Goal: Complete application form

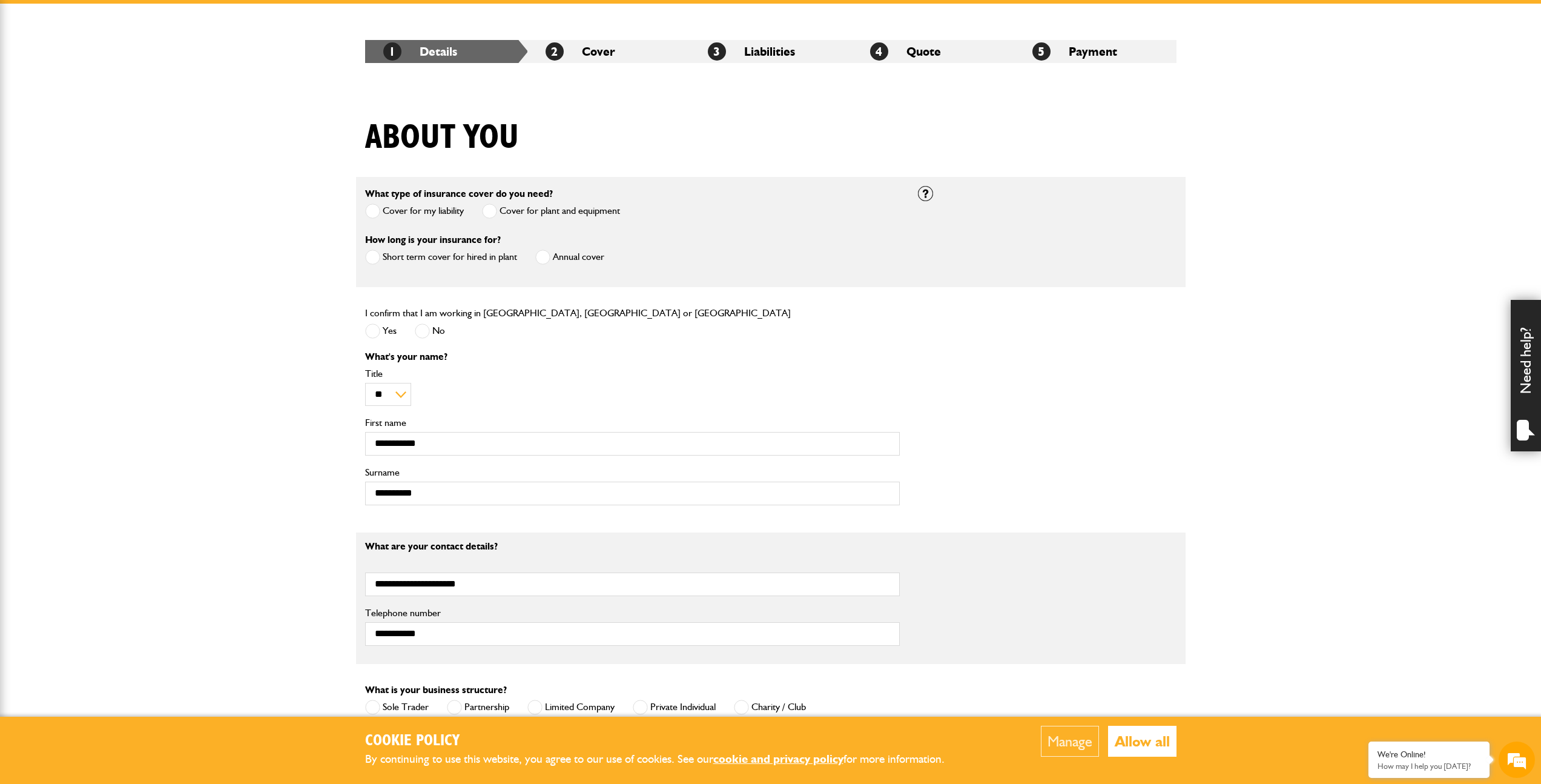
scroll to position [424, 0]
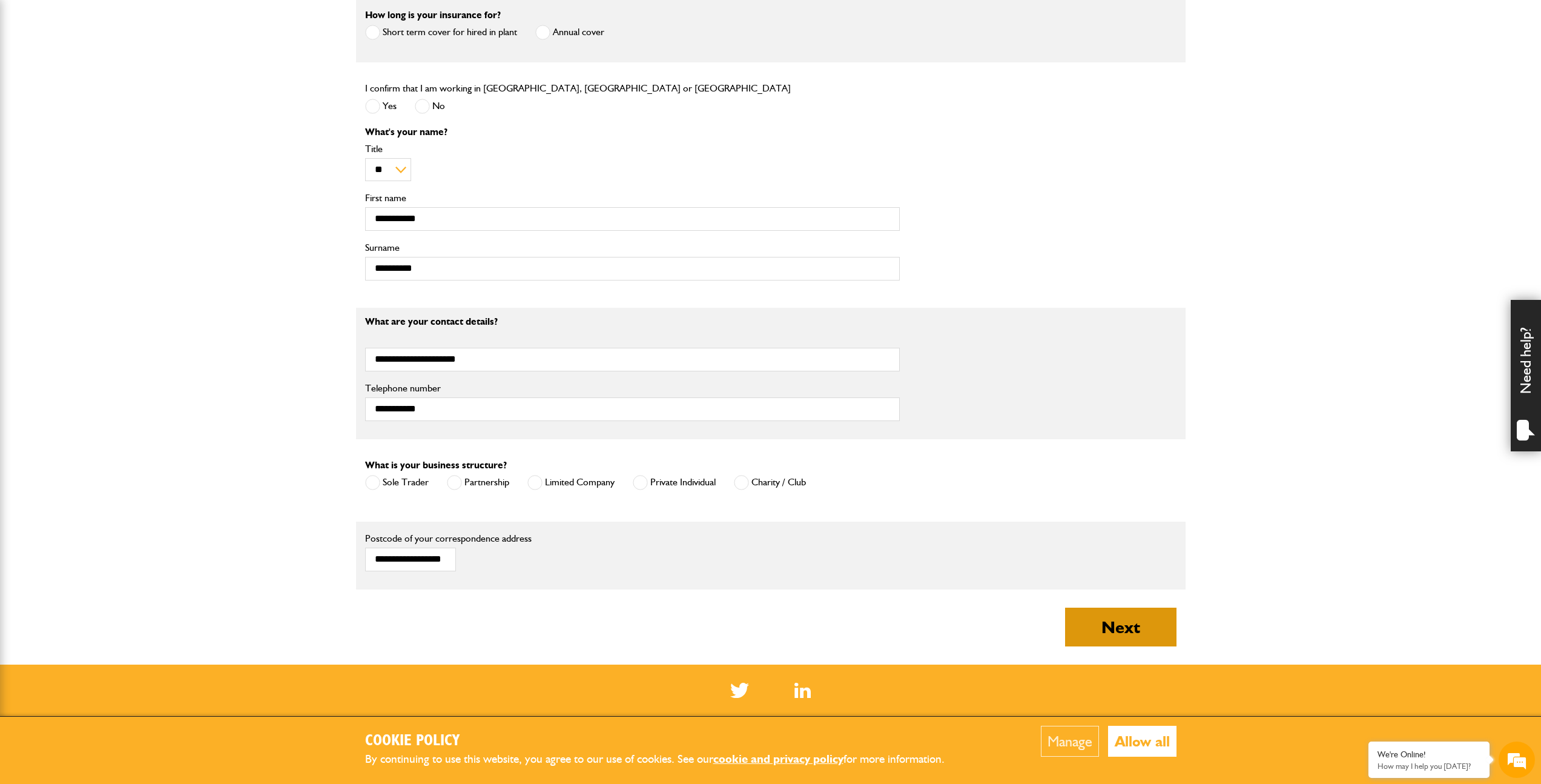
click at [1108, 619] on button "Next" at bounding box center [1120, 626] width 111 height 39
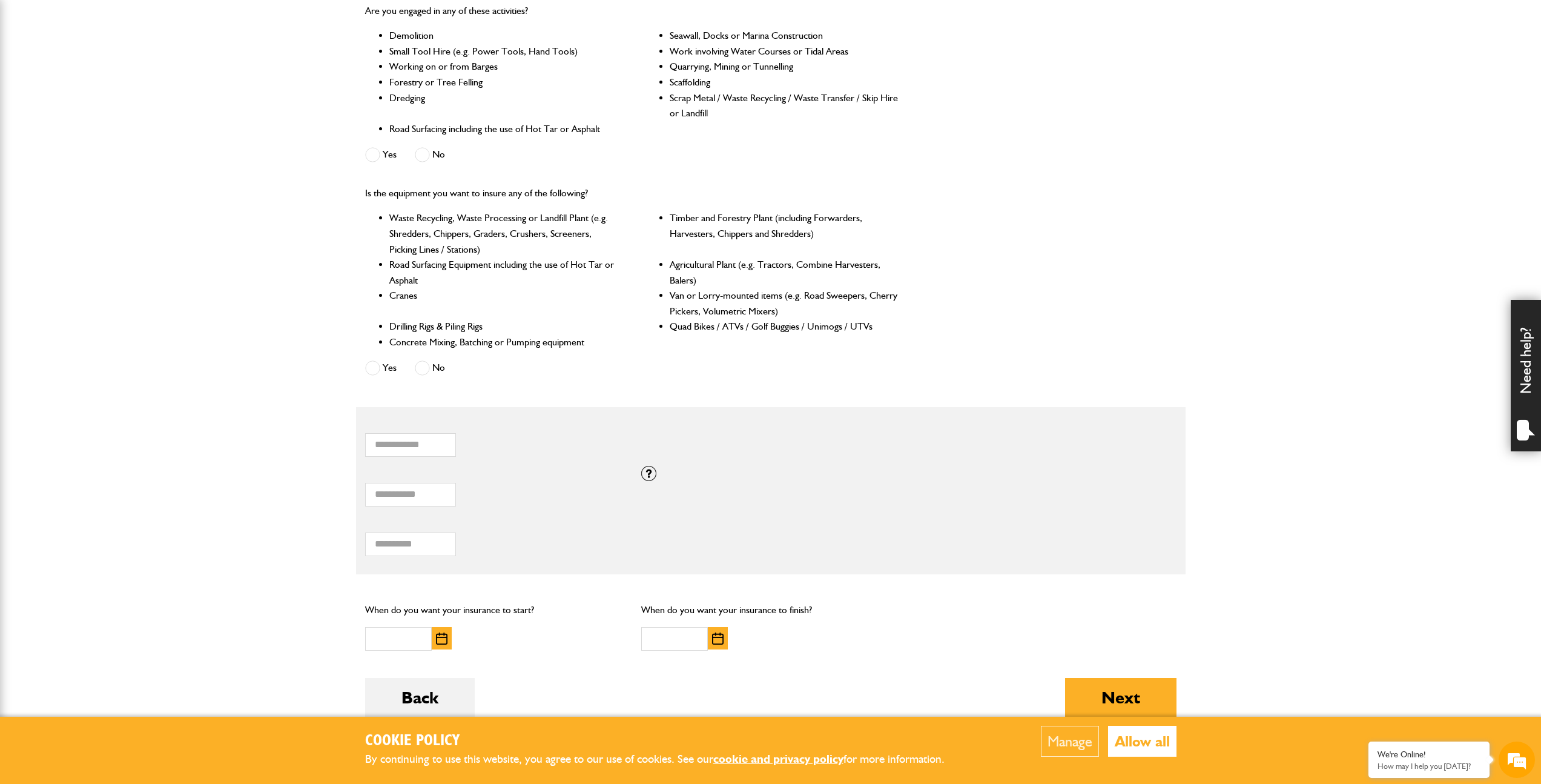
scroll to position [387, 0]
click at [377, 364] on span at bounding box center [372, 363] width 15 height 15
click at [370, 152] on span at bounding box center [372, 150] width 15 height 15
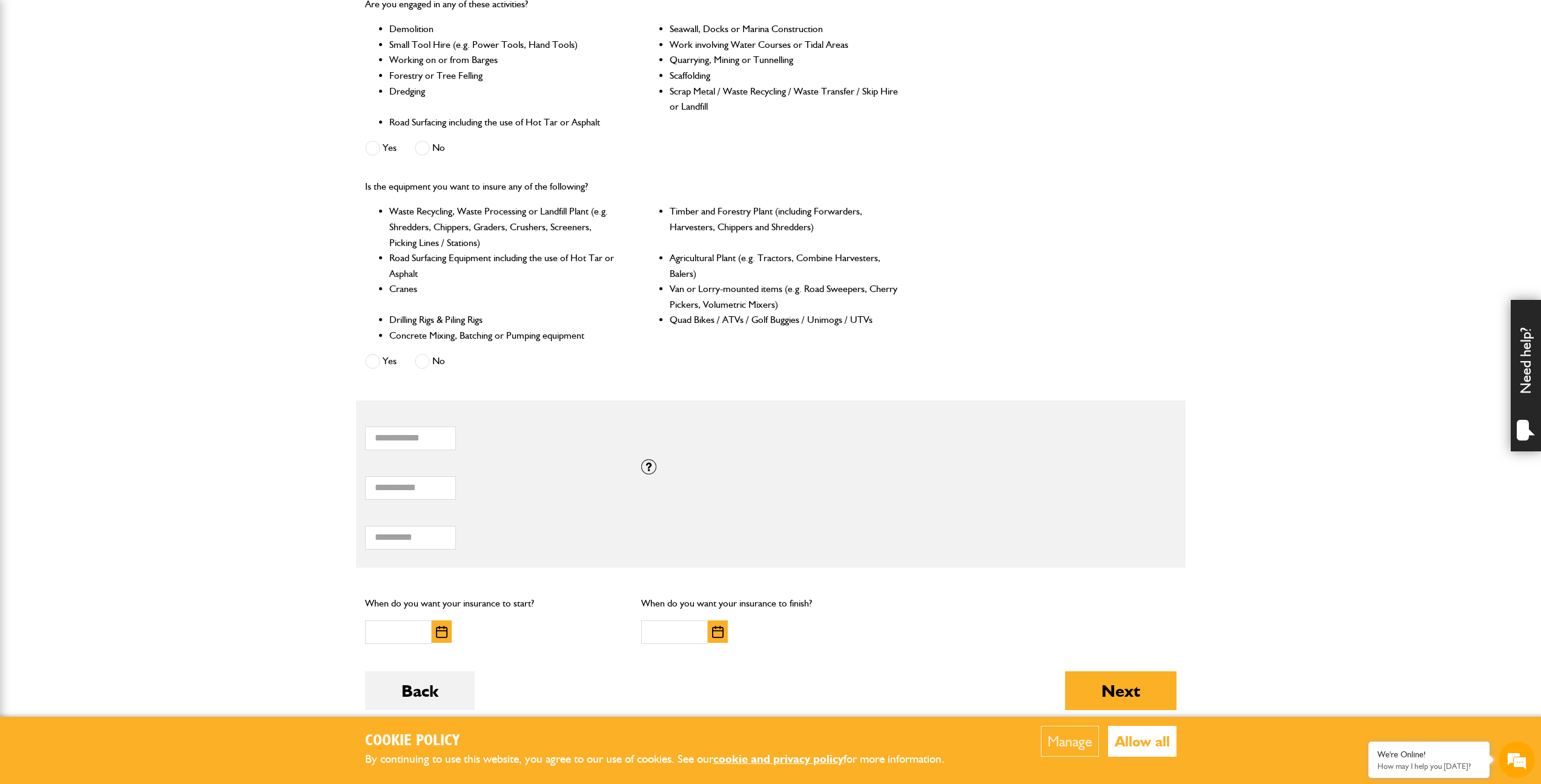
scroll to position [646, 0]
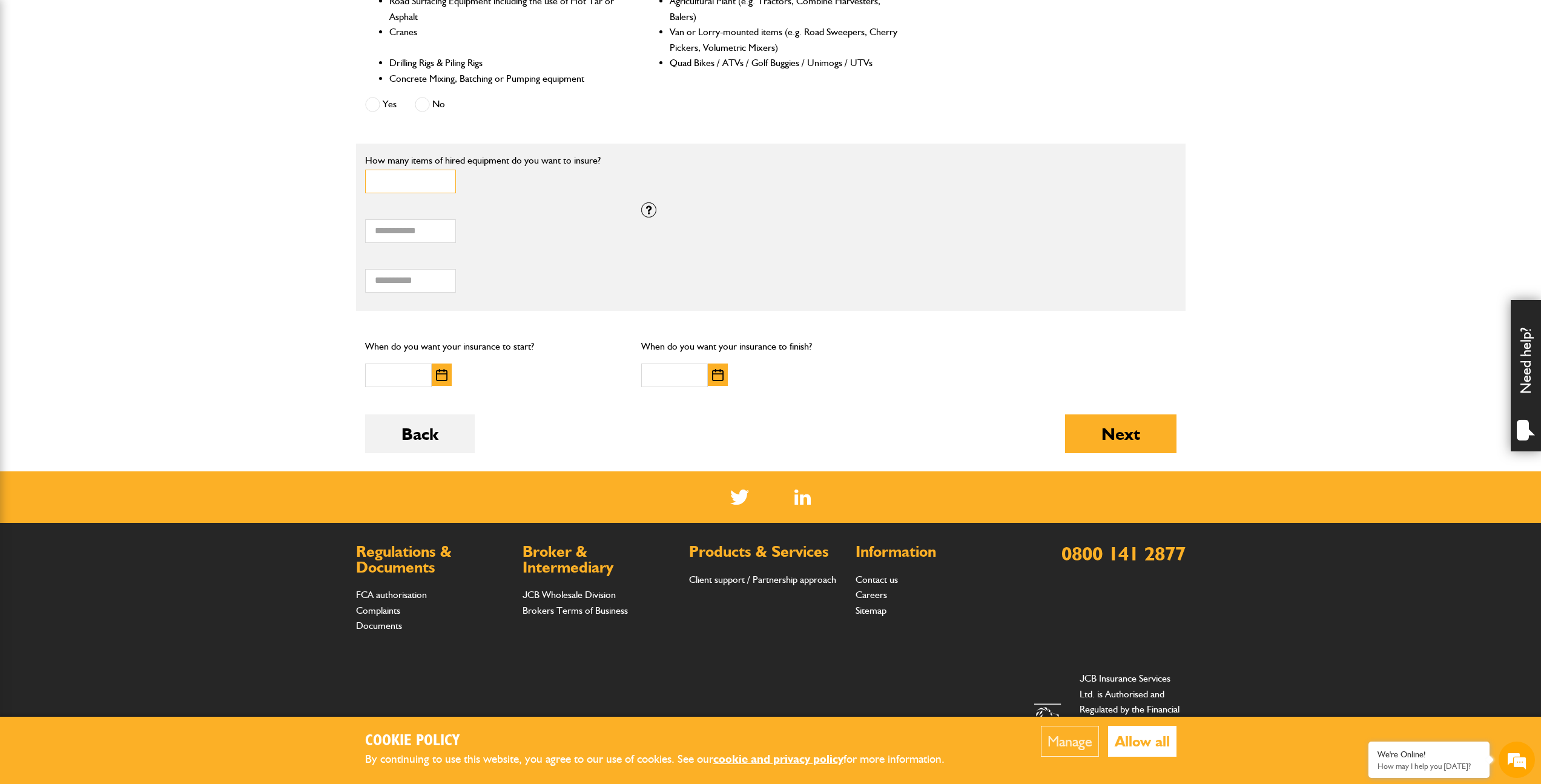
click at [405, 183] on input "*" at bounding box center [410, 182] width 91 height 24
click at [404, 232] on input "*" at bounding box center [410, 231] width 91 height 24
type input "*"
type input "***"
click at [416, 280] on input "Total hiring fees" at bounding box center [410, 281] width 91 height 24
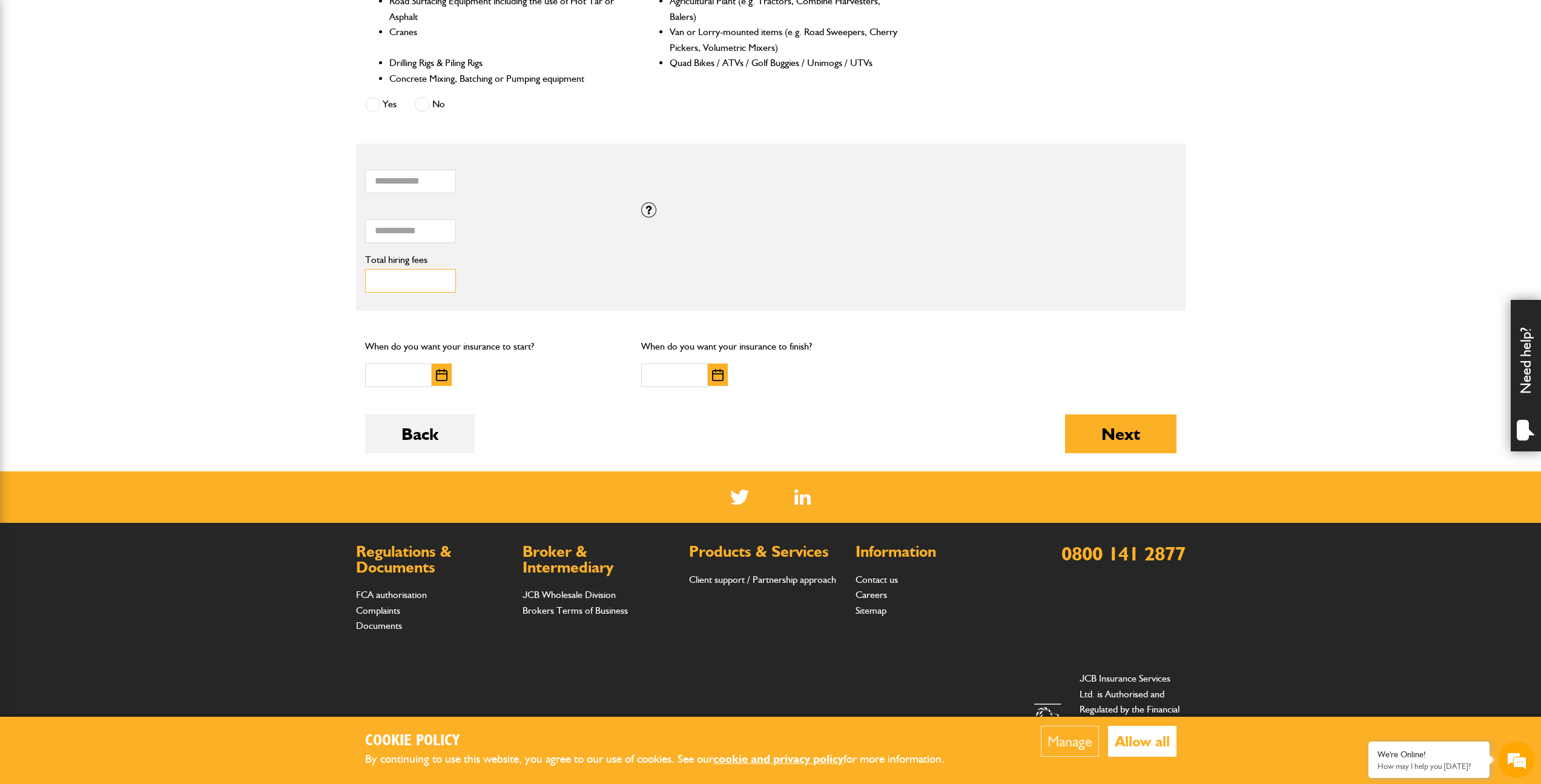
type input "***"
click at [440, 379] on img "button" at bounding box center [442, 375] width 12 height 12
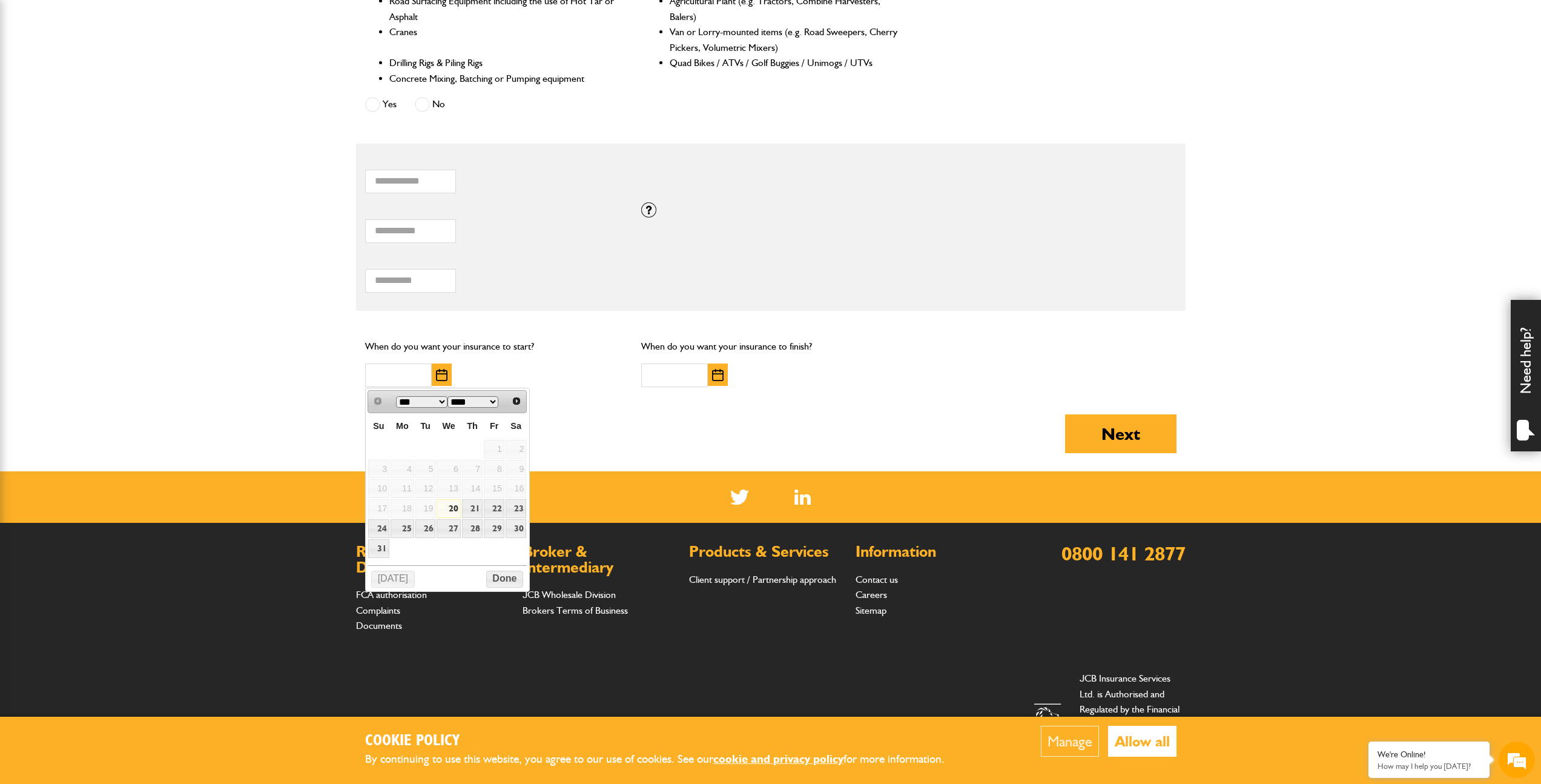
click at [458, 511] on link "20" at bounding box center [449, 508] width 24 height 19
type input "**********"
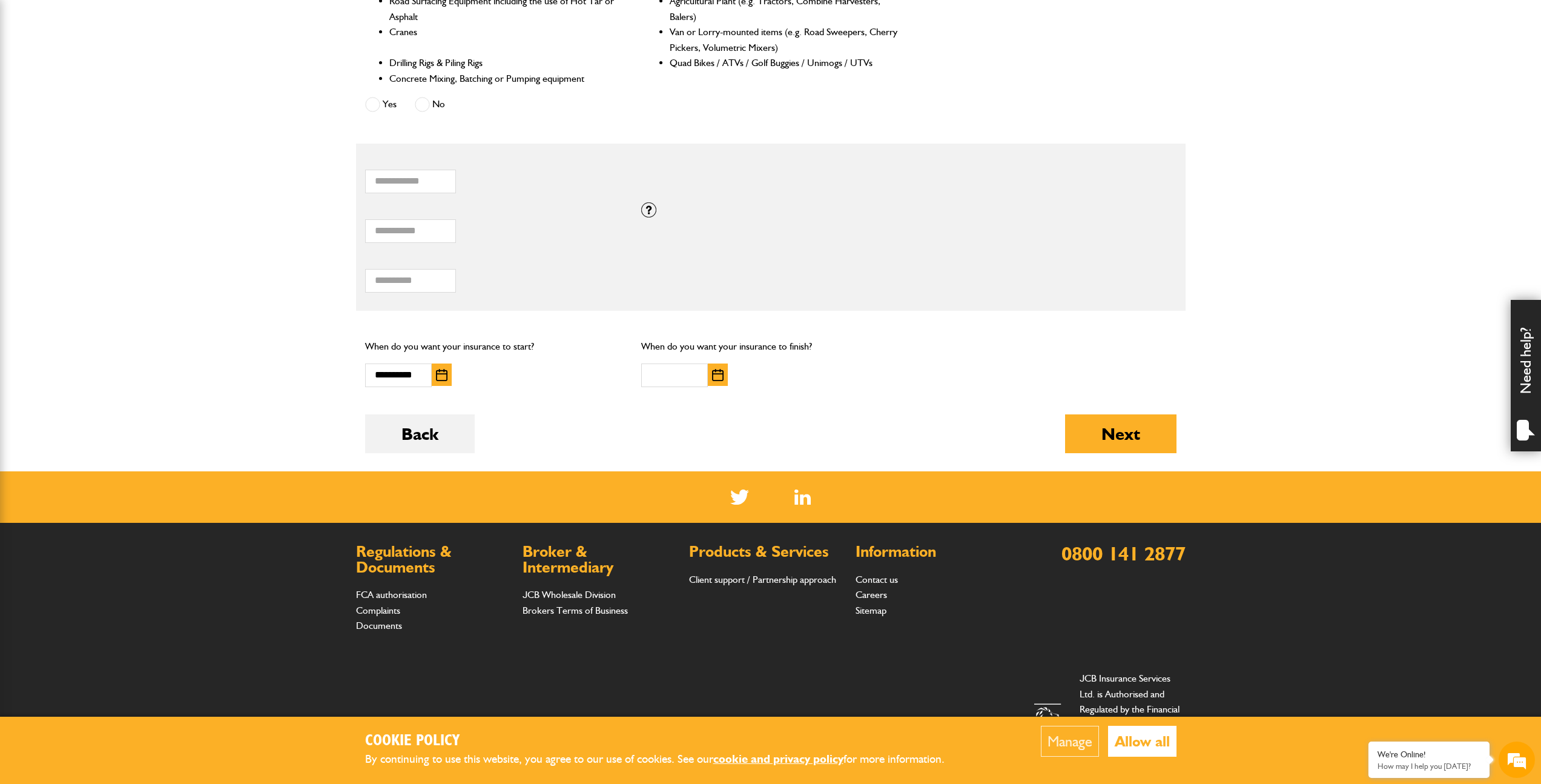
click at [721, 380] on img "button" at bounding box center [718, 375] width 12 height 12
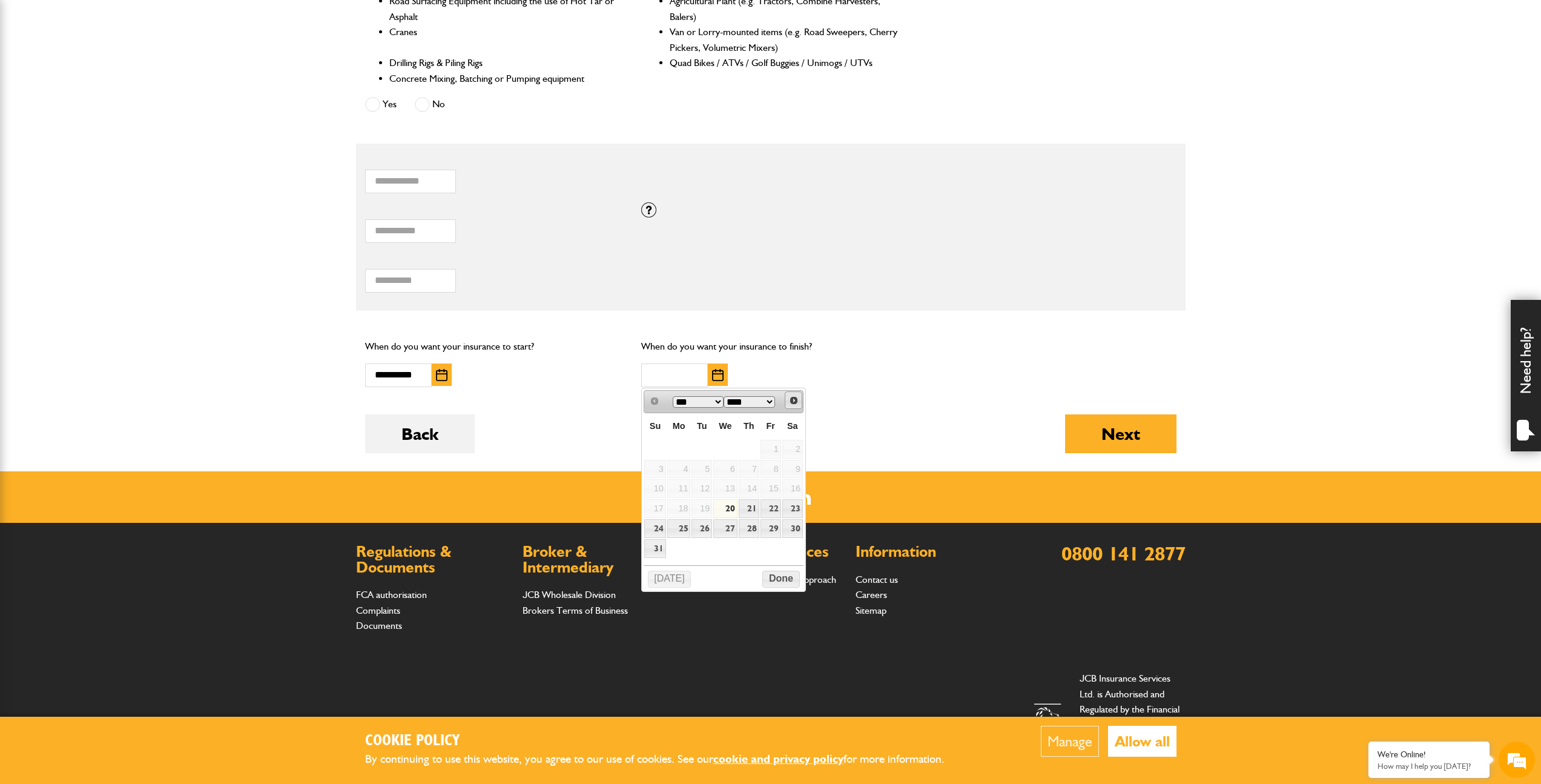
click at [795, 398] on span "Next" at bounding box center [794, 400] width 10 height 10
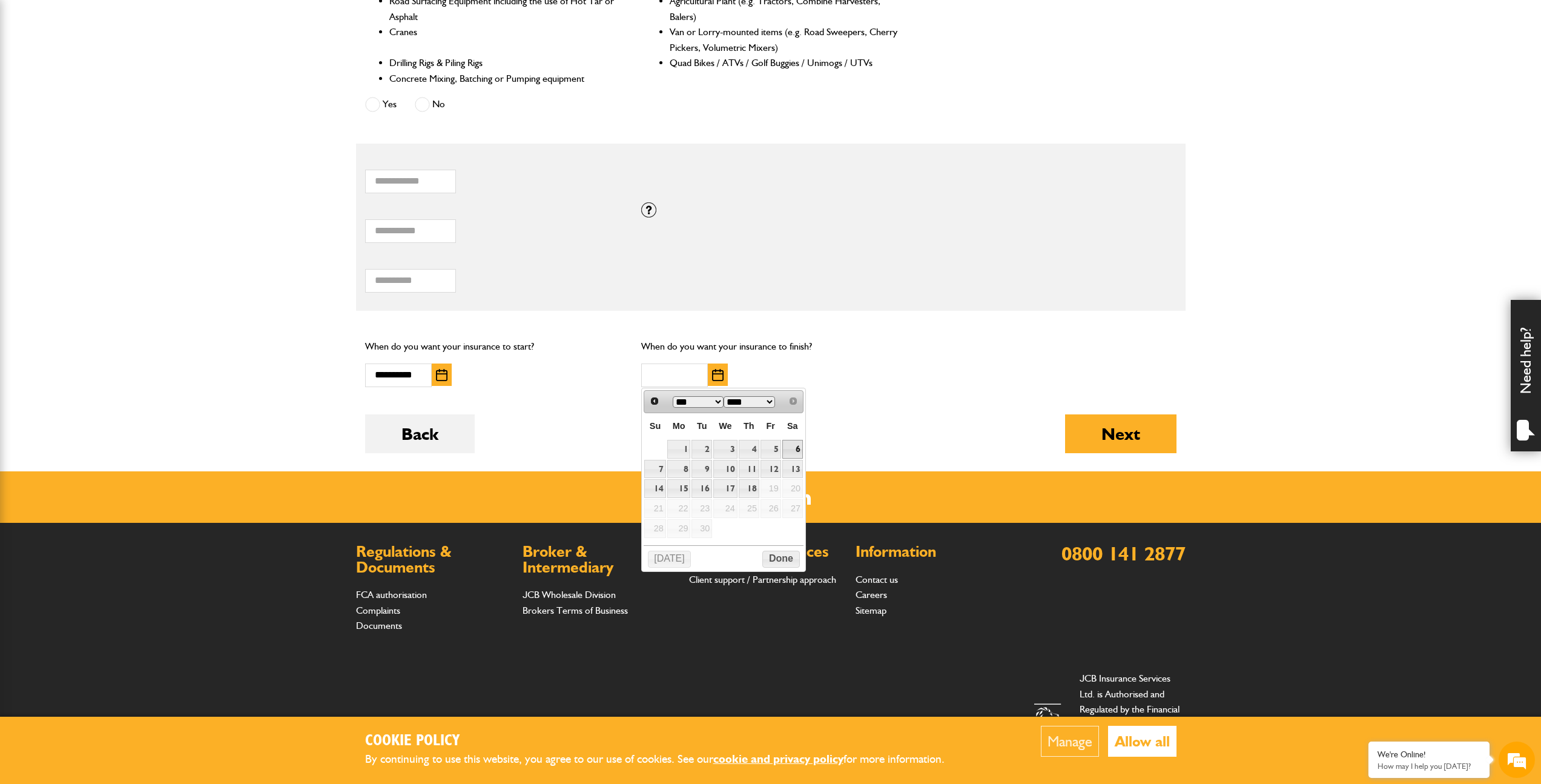
click at [796, 451] on link "6" at bounding box center [792, 449] width 21 height 19
type input "**********"
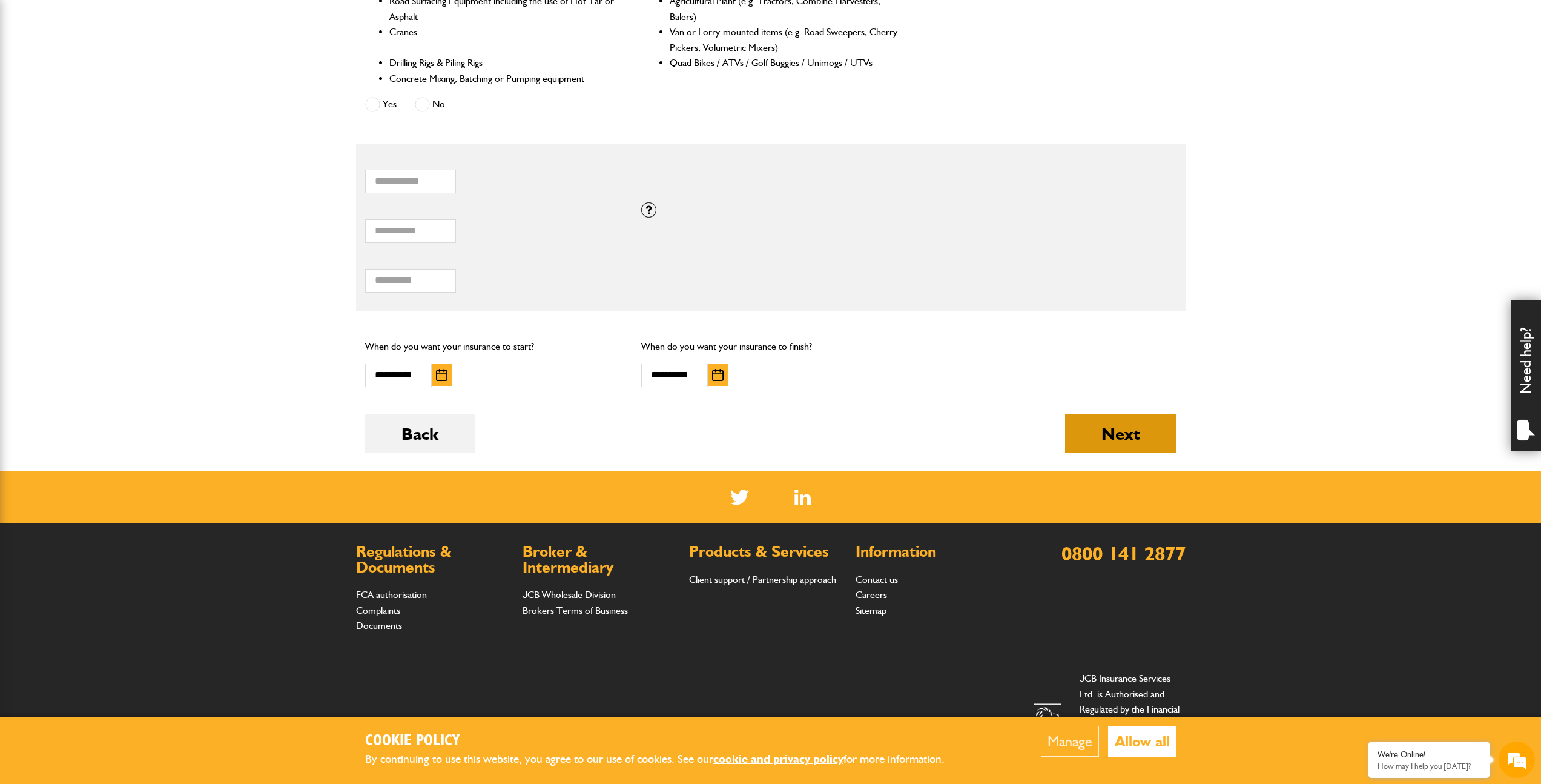
click at [1098, 440] on button "Next" at bounding box center [1120, 433] width 111 height 39
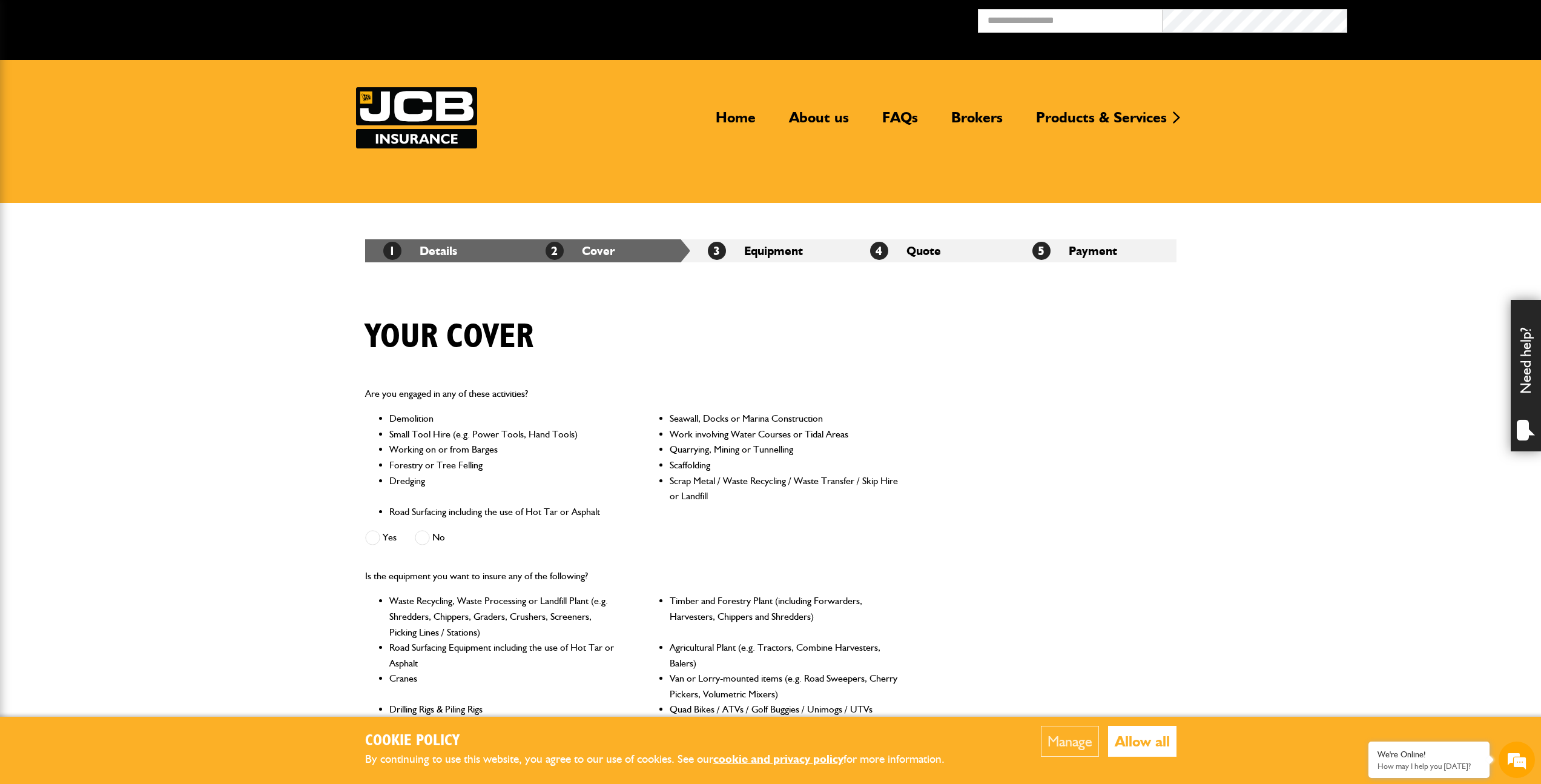
scroll to position [646, 0]
